Goal: Task Accomplishment & Management: Use online tool/utility

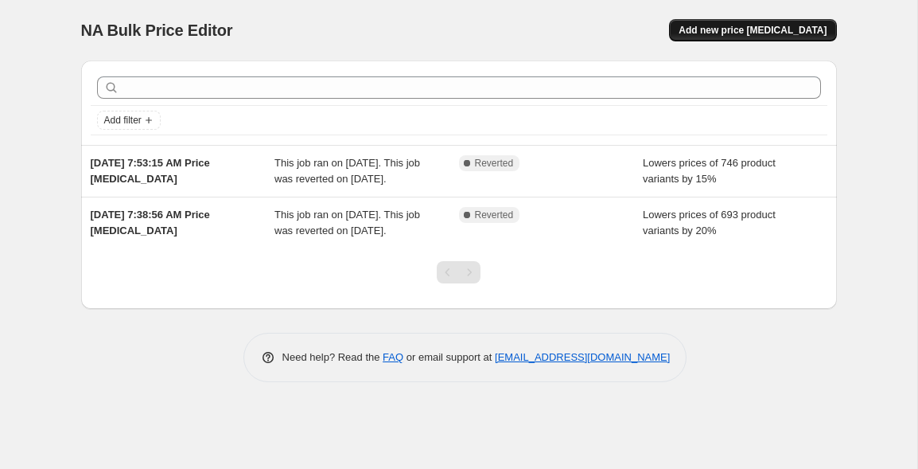
click at [752, 39] on button "Add new price [MEDICAL_DATA]" at bounding box center [752, 30] width 167 height 22
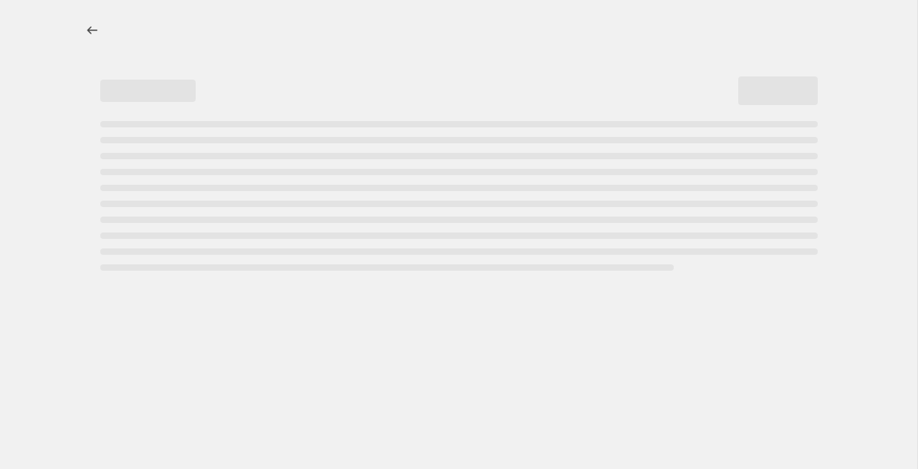
select select "percentage"
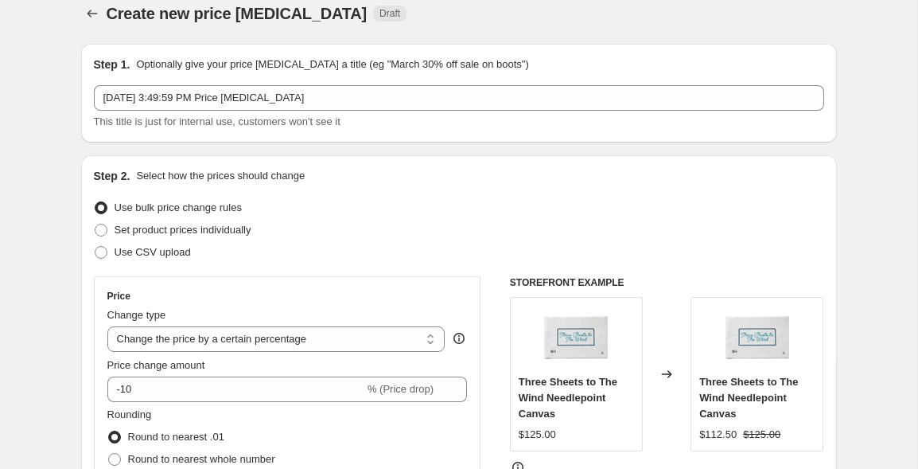
scroll to position [19, 0]
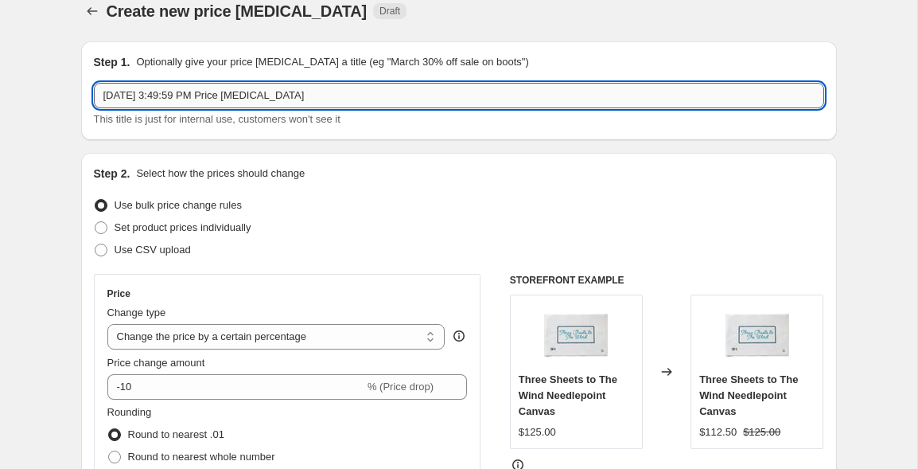
click at [390, 85] on input "[DATE] 3:49:59 PM Price [MEDICAL_DATA]" at bounding box center [459, 95] width 730 height 25
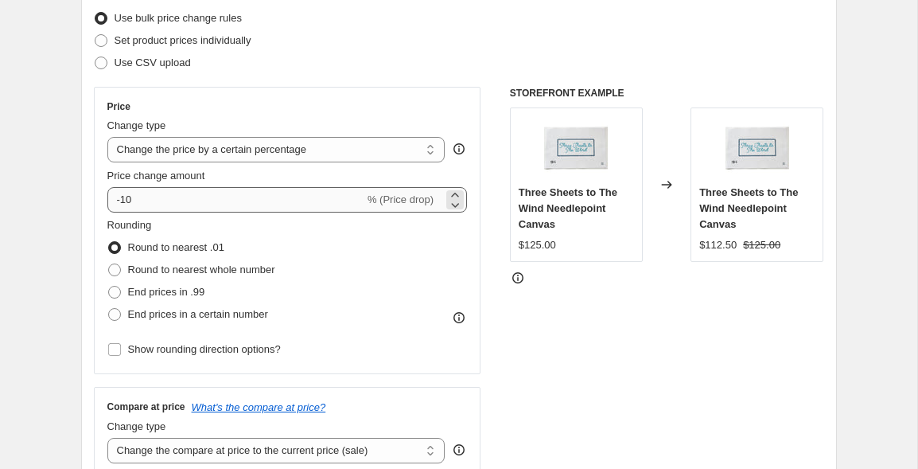
scroll to position [214, 0]
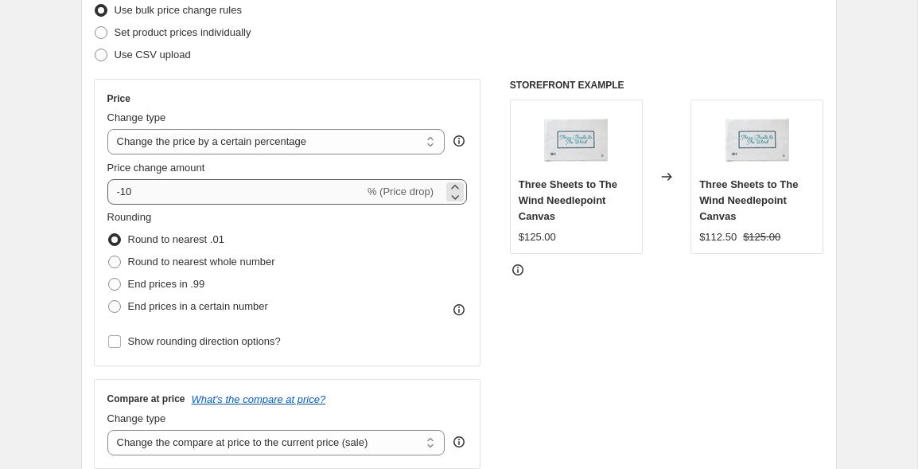
type input "[DATE] Sale 2025"
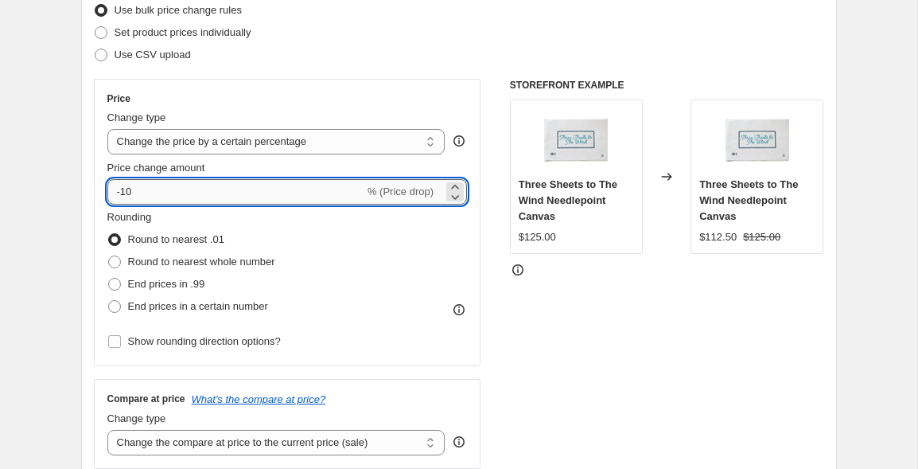
click at [150, 193] on input "-10" at bounding box center [235, 191] width 257 height 25
type input "-15"
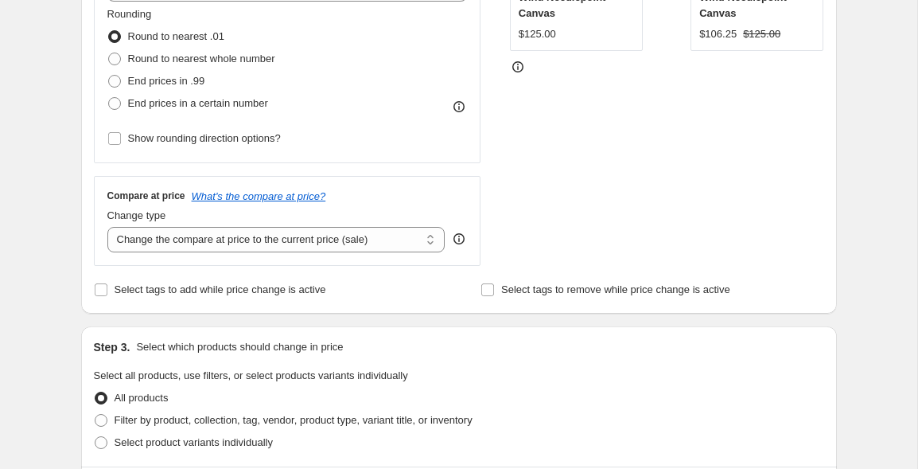
scroll to position [439, 0]
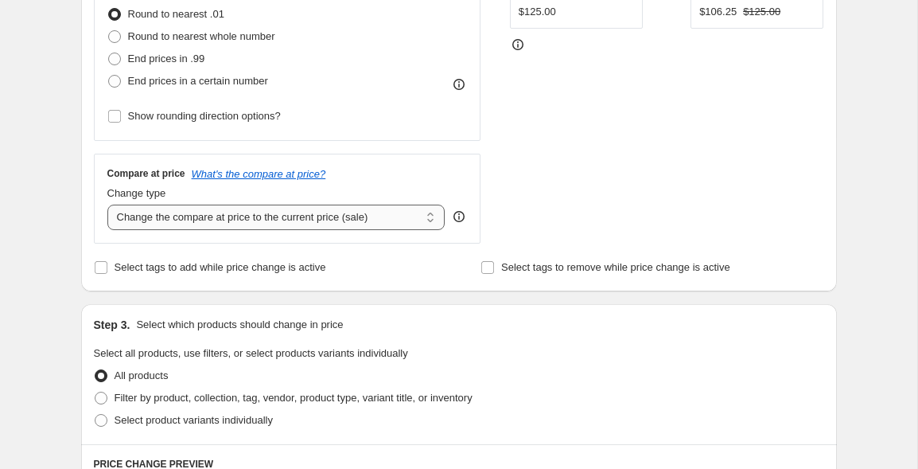
click at [380, 218] on select "Change the compare at price to the current price (sale) Change the compare at p…" at bounding box center [276, 217] width 338 height 25
click at [107, 205] on select "Change the compare at price to the current price (sale) Change the compare at p…" at bounding box center [276, 217] width 338 height 25
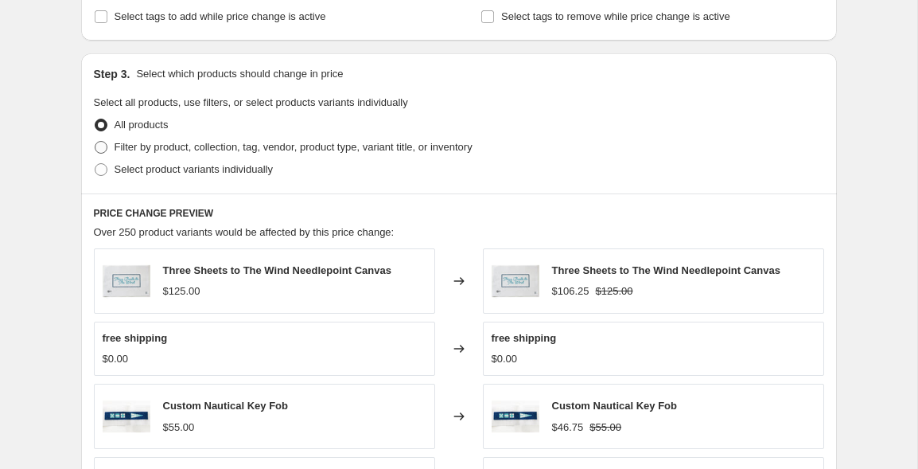
scroll to position [695, 0]
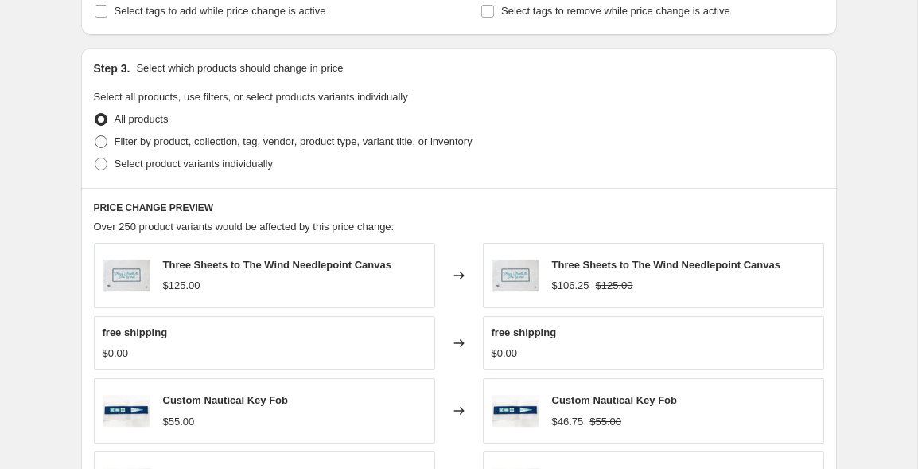
click at [271, 144] on span "Filter by product, collection, tag, vendor, product type, variant title, or inv…" at bounding box center [294, 141] width 358 height 12
click at [95, 136] on input "Filter by product, collection, tag, vendor, product type, variant title, or inv…" at bounding box center [95, 135] width 1 height 1
radio input "true"
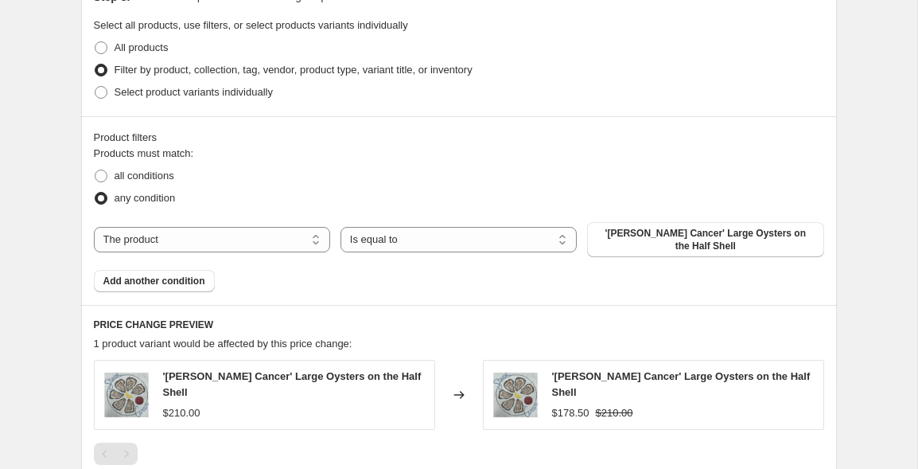
scroll to position [765, 0]
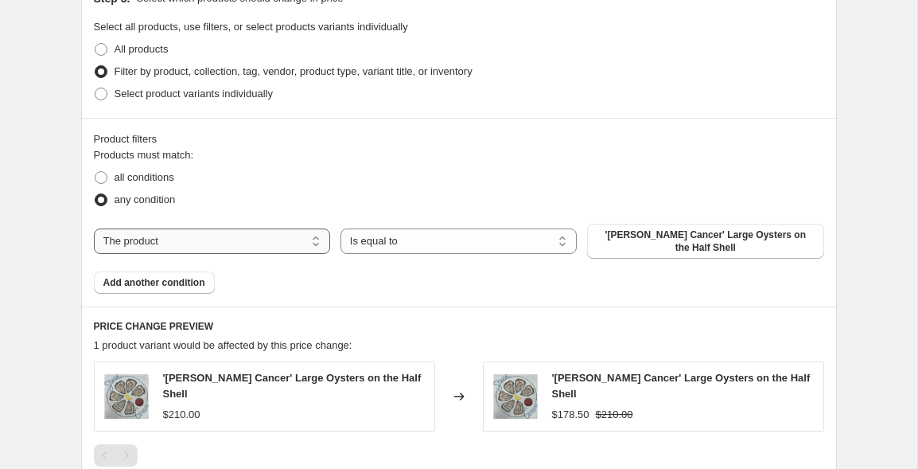
click at [232, 232] on select "The product The product's collection The product's tag The product's vendor The…" at bounding box center [212, 240] width 236 height 25
select select "collection"
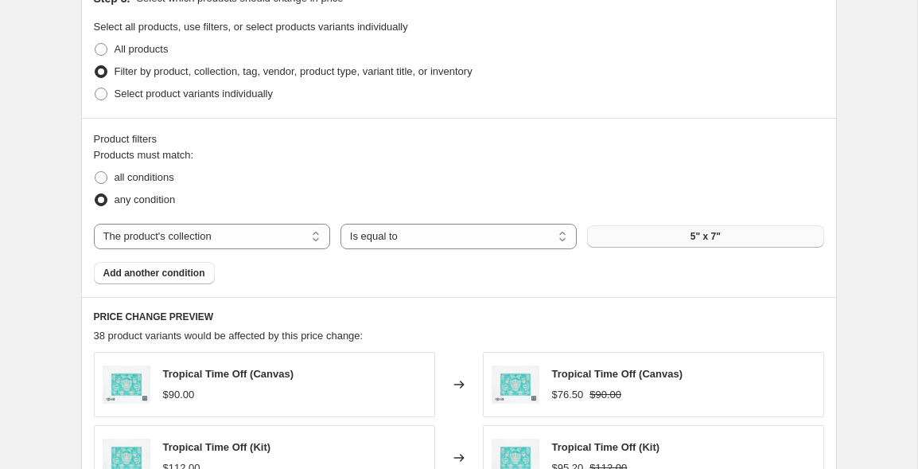
click at [672, 236] on button "5" x 7"" at bounding box center [705, 236] width 236 height 22
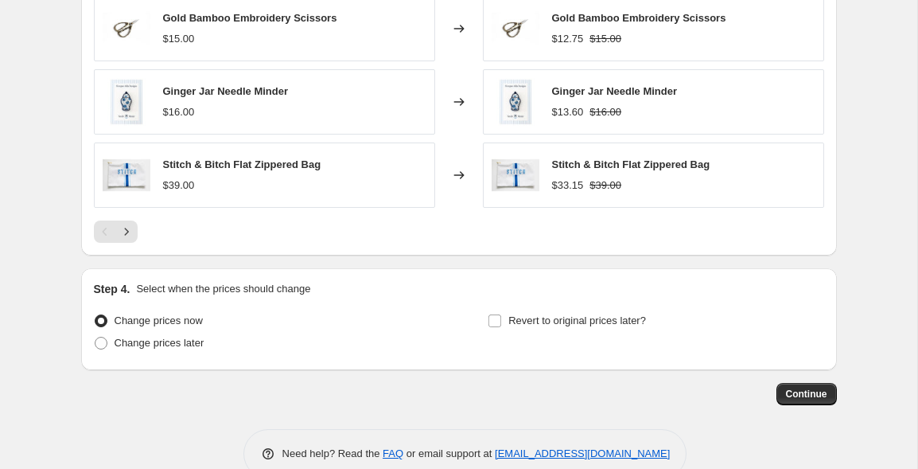
scroll to position [1287, 0]
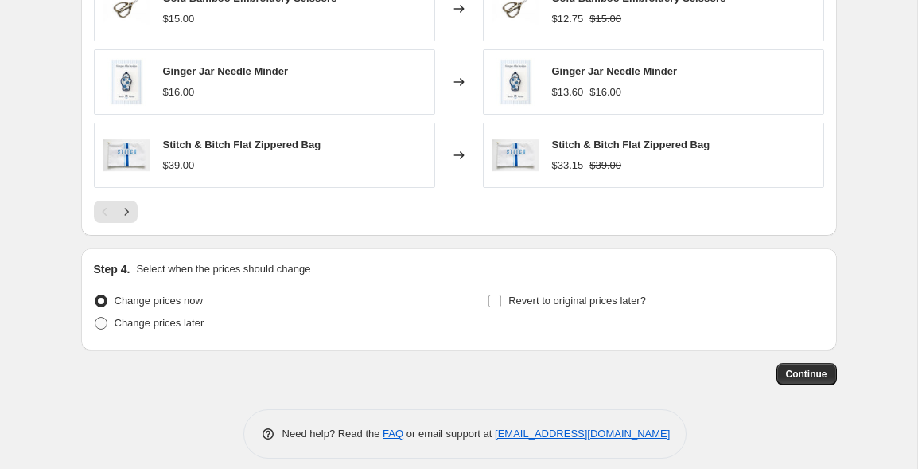
click at [172, 322] on span "Change prices later" at bounding box center [160, 323] width 90 height 12
click at [95, 317] on input "Change prices later" at bounding box center [95, 317] width 1 height 1
radio input "true"
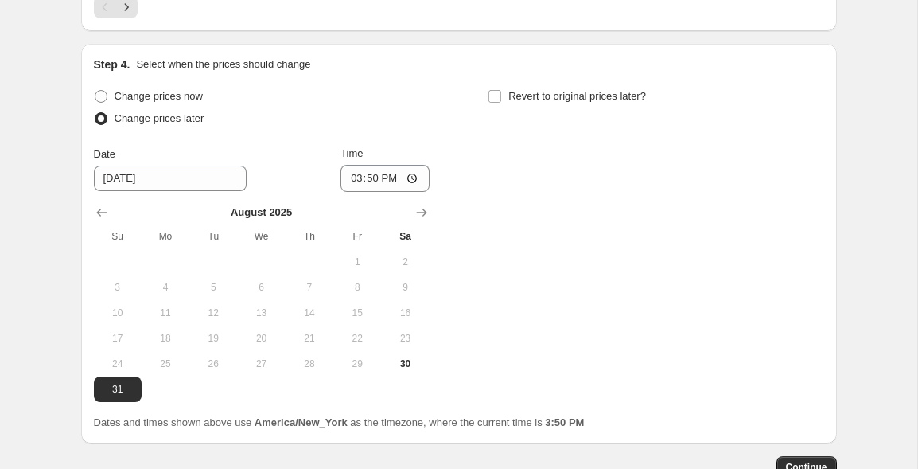
scroll to position [1536, 0]
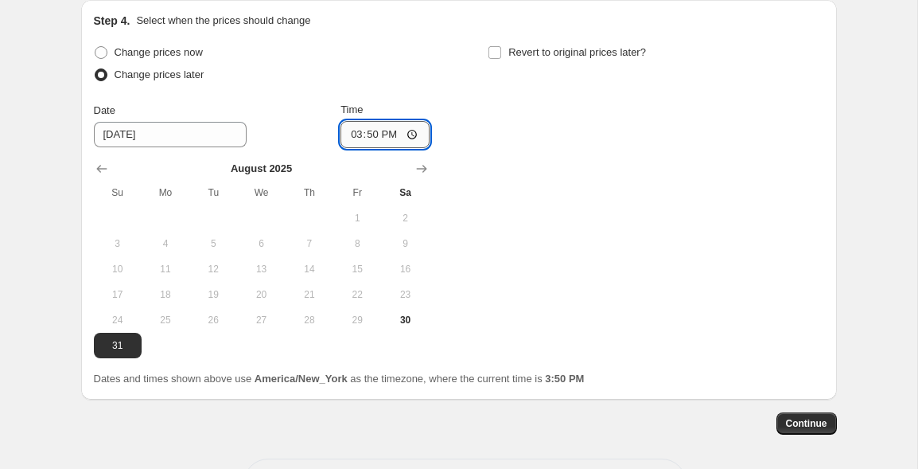
click at [386, 136] on input "15:50" at bounding box center [385, 134] width 89 height 27
click at [346, 133] on input "03:50" at bounding box center [385, 134] width 89 height 27
type input "00:01"
click at [524, 166] on div "Change prices now Change prices later Date [DATE] Time 00:[DATE] Mo Tu We Th Fr…" at bounding box center [459, 199] width 730 height 317
click at [498, 48] on input "Revert to original prices later?" at bounding box center [495, 52] width 13 height 13
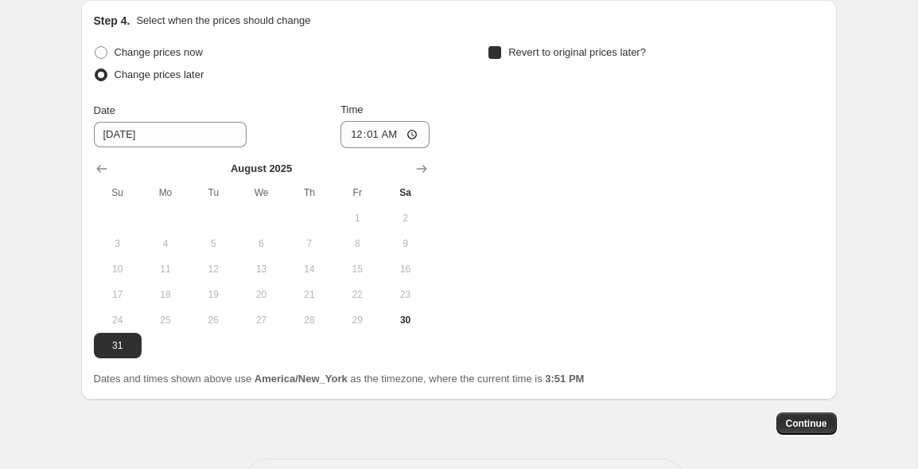
checkbox input "true"
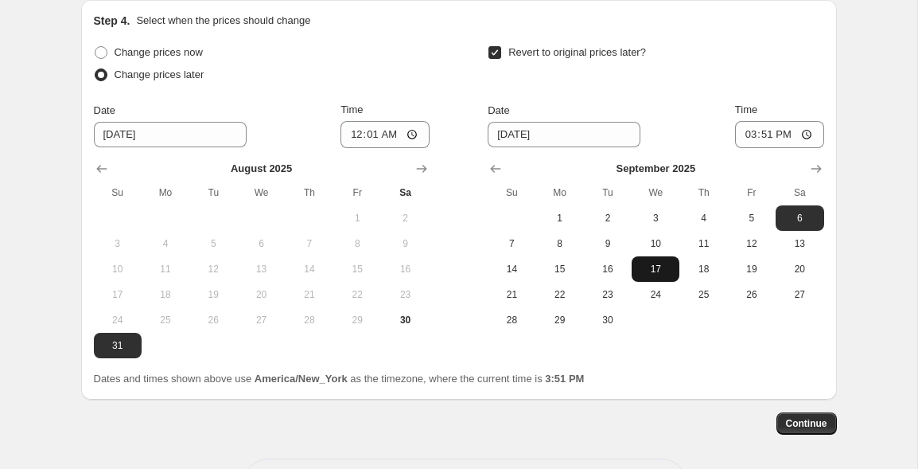
scroll to position [1551, 0]
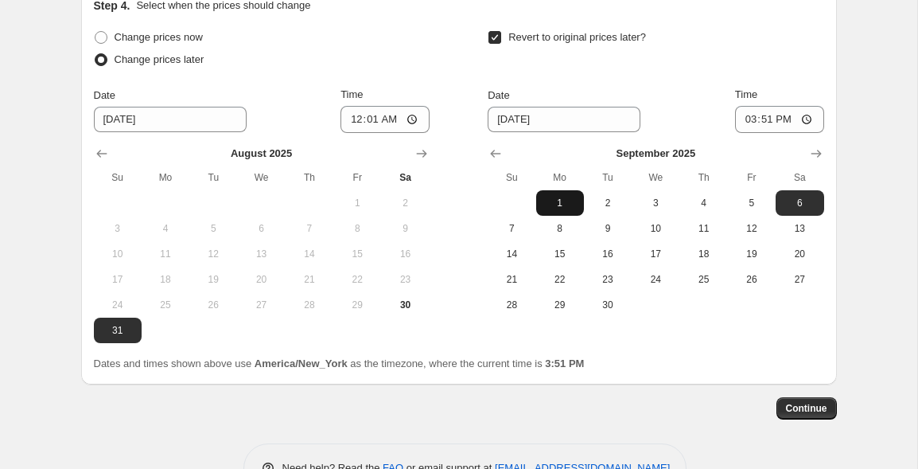
click at [575, 205] on span "1" at bounding box center [560, 203] width 35 height 13
type input "[DATE]"
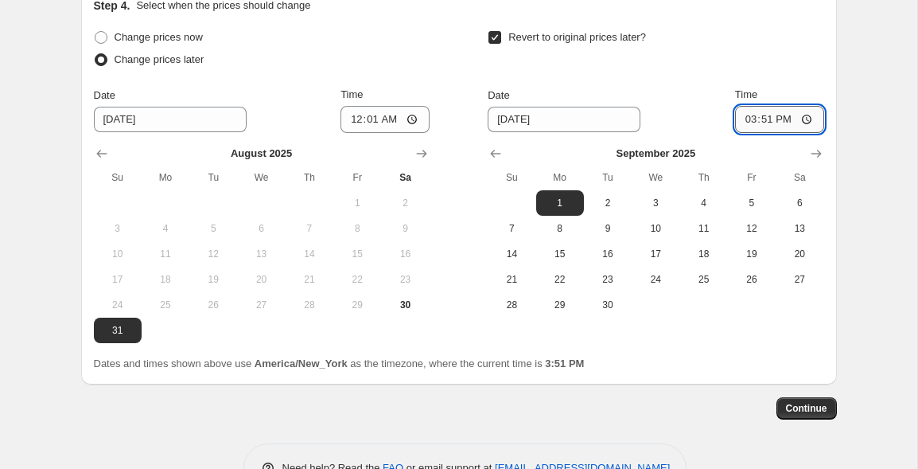
click at [746, 122] on input "15:51" at bounding box center [779, 119] width 89 height 27
type input "23:59"
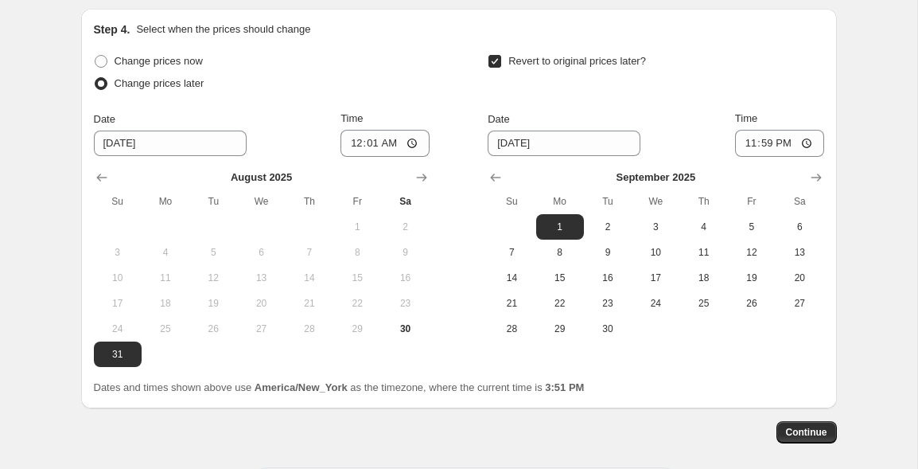
scroll to position [1523, 0]
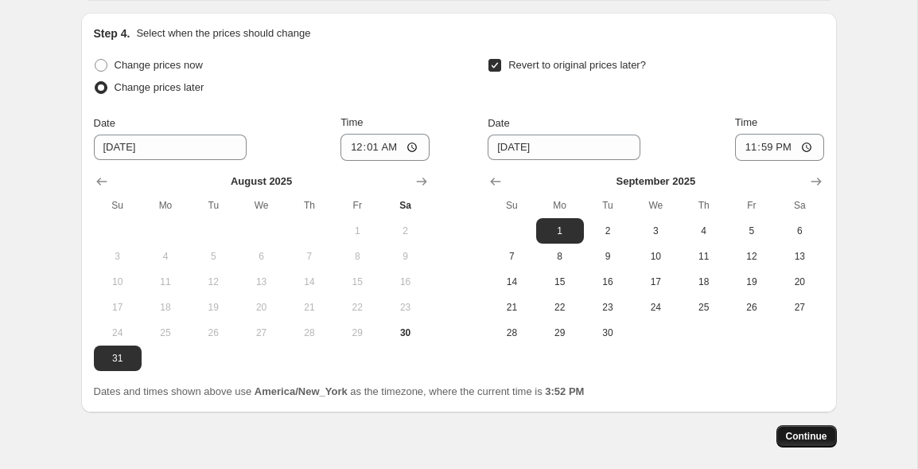
click at [803, 436] on span "Continue" at bounding box center [806, 436] width 41 height 13
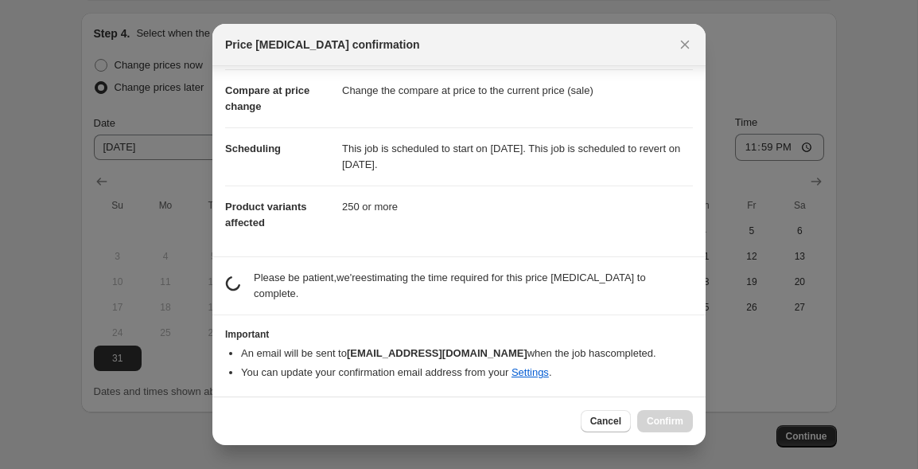
scroll to position [58, 0]
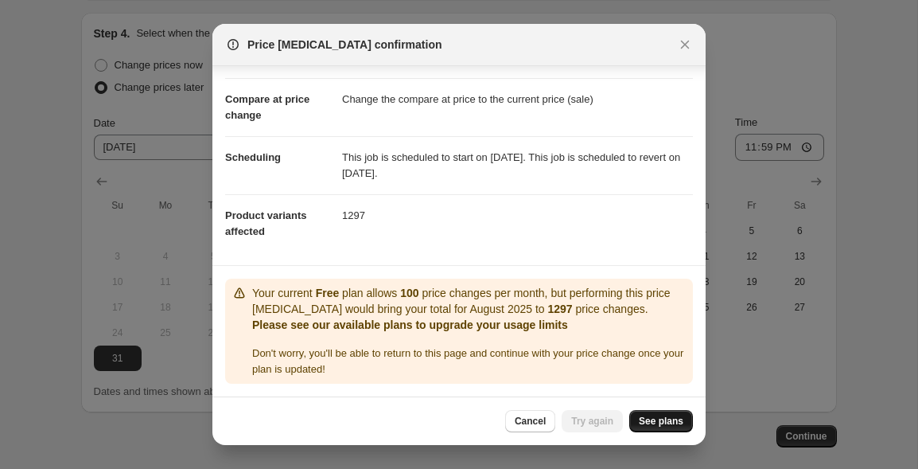
click at [669, 420] on span "See plans" at bounding box center [661, 421] width 45 height 13
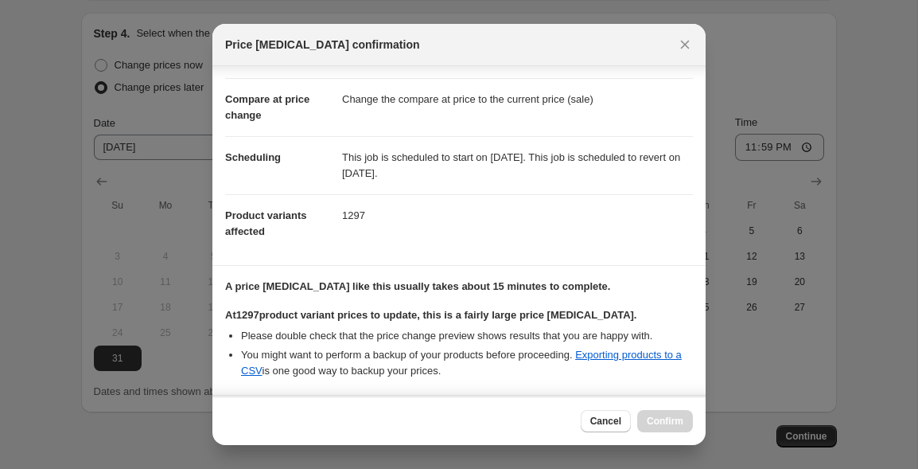
scroll to position [67, 0]
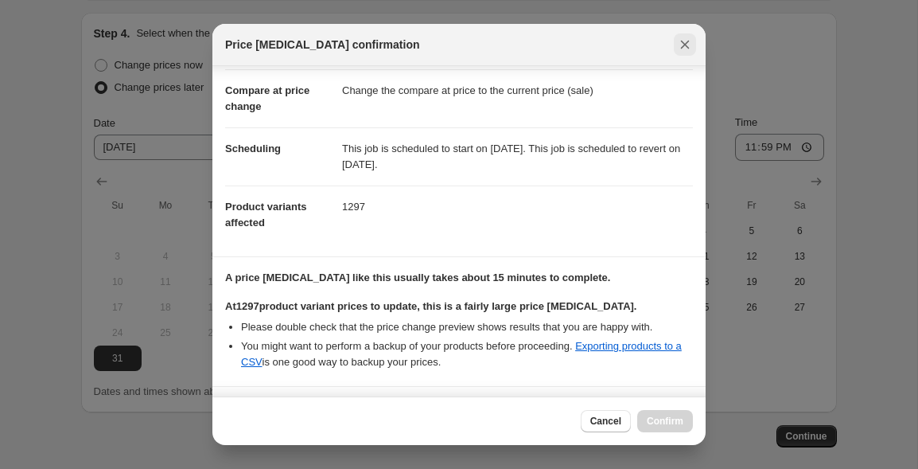
click at [680, 41] on icon "Close" at bounding box center [685, 45] width 16 height 16
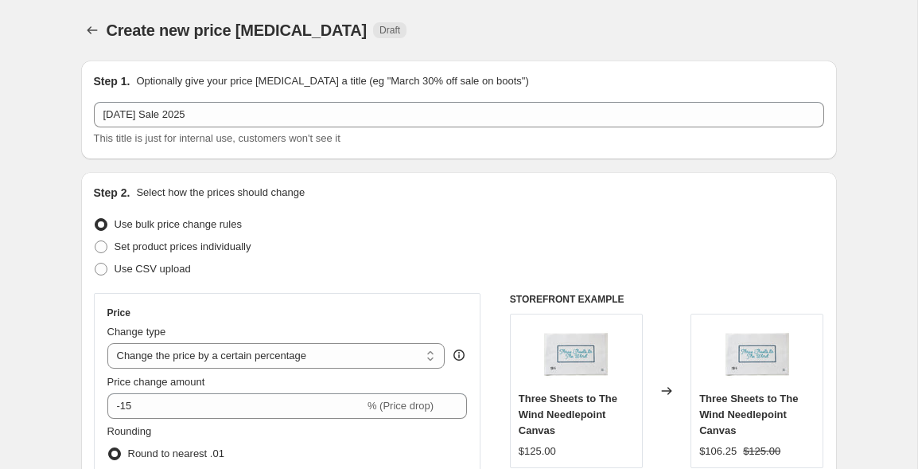
scroll to position [1523, 0]
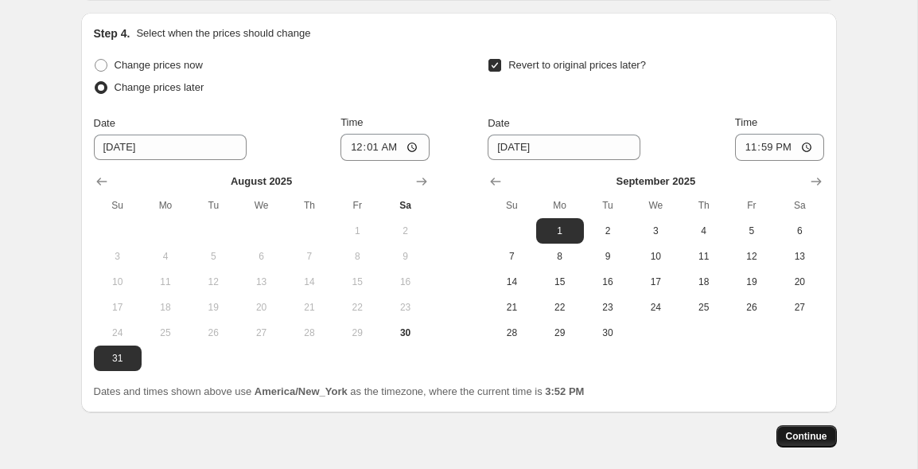
click at [808, 434] on span "Continue" at bounding box center [806, 436] width 41 height 13
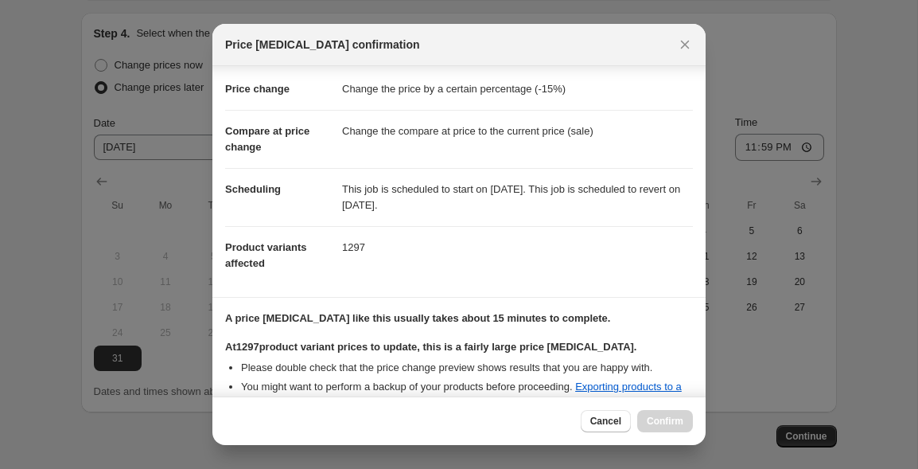
scroll to position [286, 0]
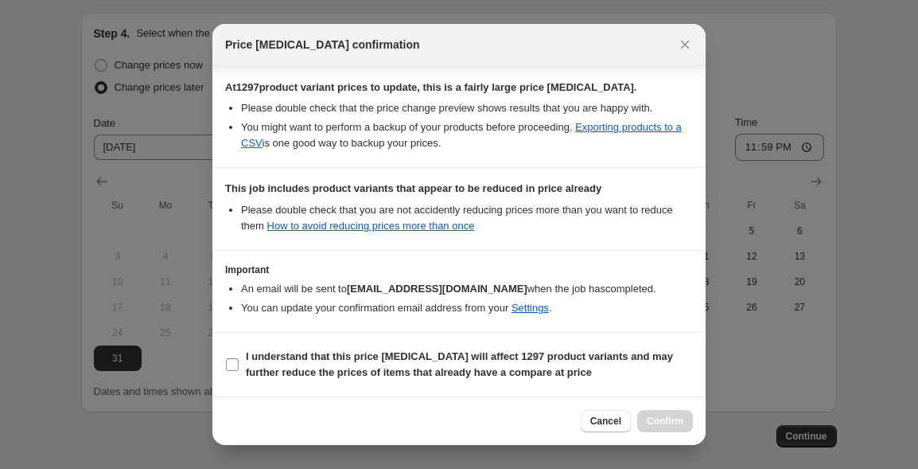
click at [340, 359] on b "I understand that this price [MEDICAL_DATA] will affect 1297 product variants a…" at bounding box center [459, 364] width 427 height 28
click at [239, 359] on input "I understand that this price [MEDICAL_DATA] will affect 1297 product variants a…" at bounding box center [232, 364] width 13 height 13
checkbox input "true"
click at [664, 419] on span "Confirm" at bounding box center [665, 421] width 37 height 13
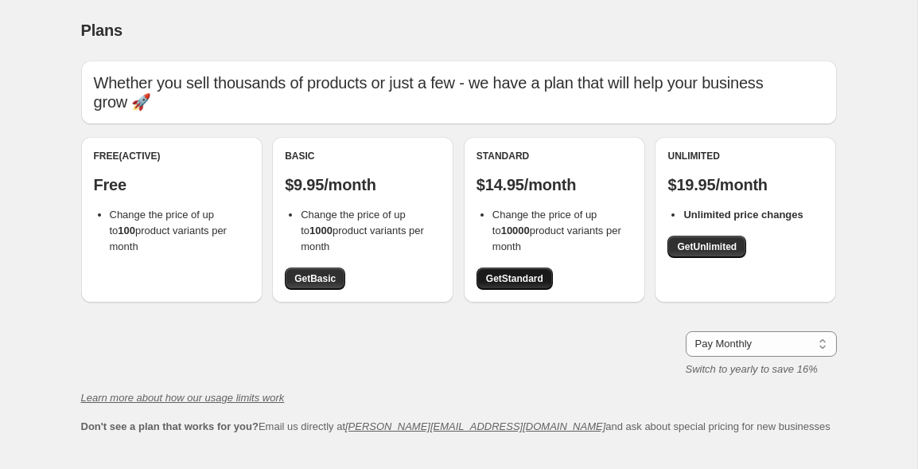
click at [530, 272] on span "Get Standard" at bounding box center [514, 278] width 57 height 13
